Goal: Check status: Check status

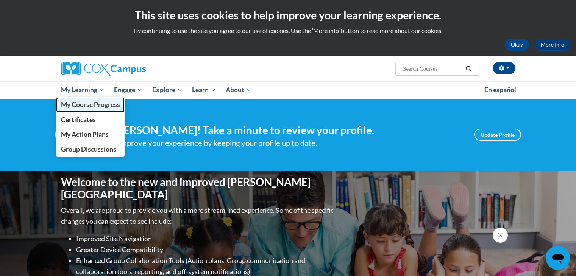
click at [101, 111] on link "My Course Progress" at bounding box center [90, 104] width 69 height 15
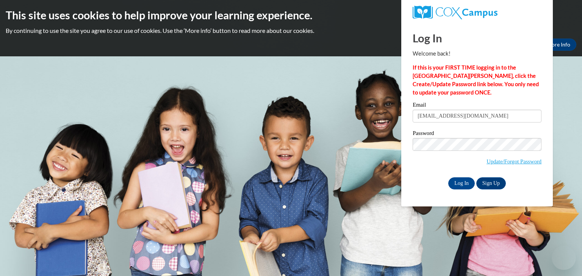
click at [462, 188] on input "Log In" at bounding box center [461, 184] width 27 height 12
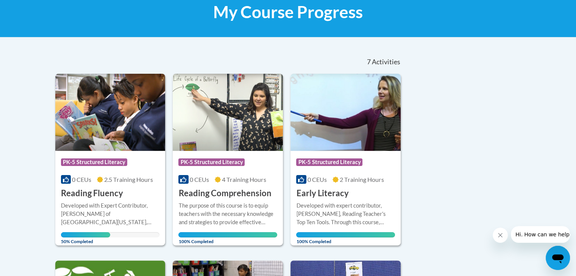
scroll to position [120, 0]
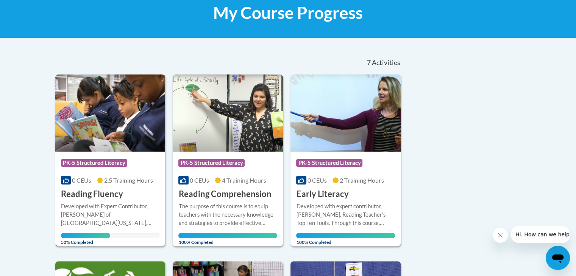
click at [119, 140] on img at bounding box center [110, 113] width 110 height 77
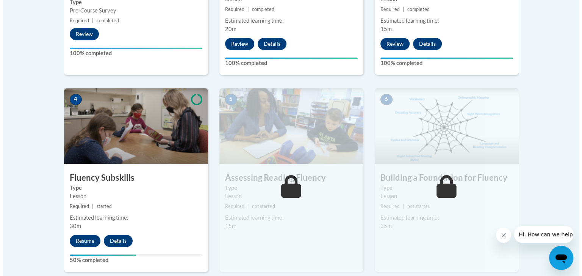
scroll to position [364, 0]
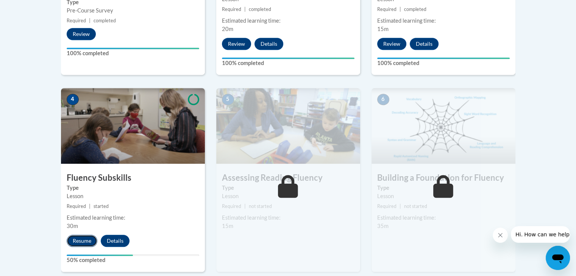
click at [85, 239] on button "Resume" at bounding box center [82, 241] width 31 height 12
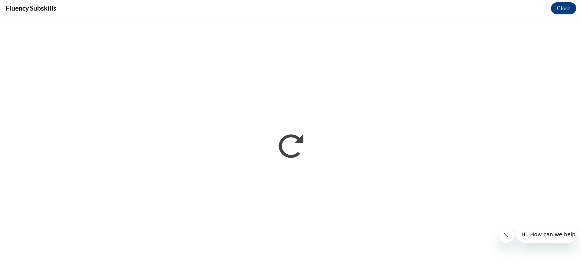
scroll to position [0, 0]
